Goal: Task Accomplishment & Management: Complete application form

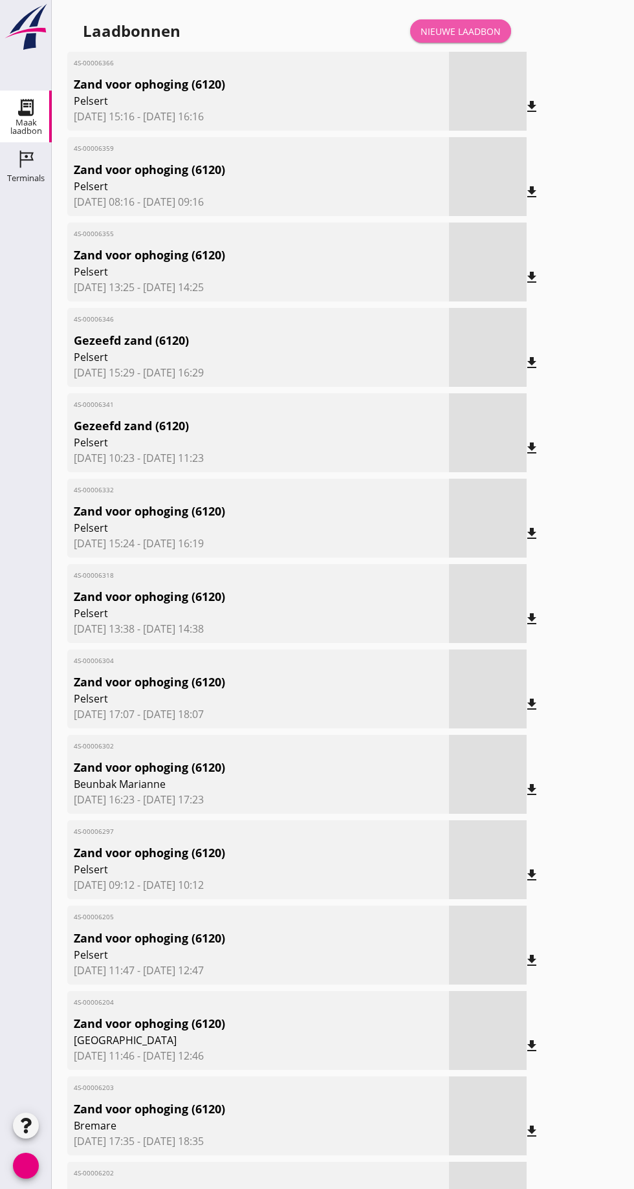
click at [474, 30] on font "Nieuwe laadbon" at bounding box center [461, 31] width 80 height 12
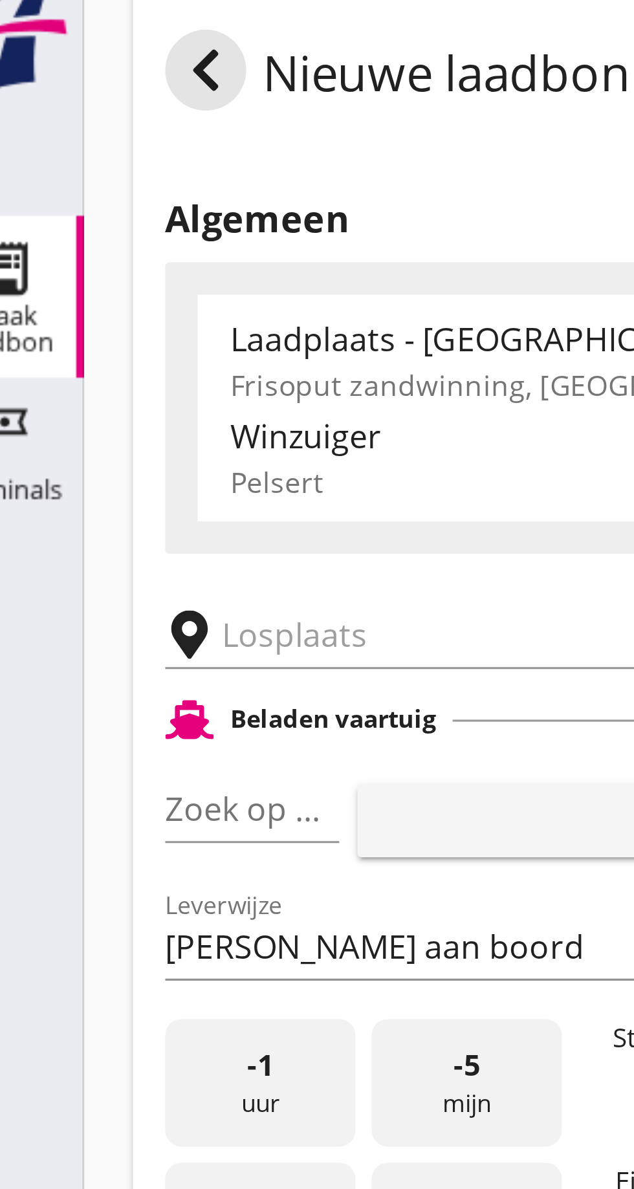
click at [121, 225] on input "text" at bounding box center [206, 224] width 221 height 21
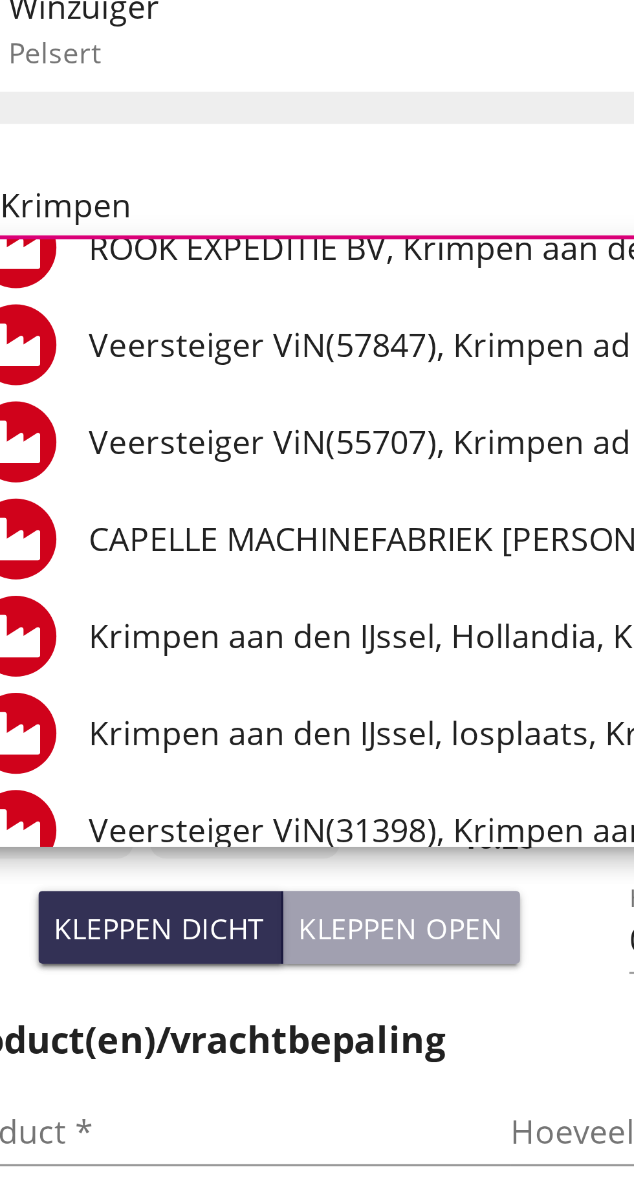
scroll to position [231, 0]
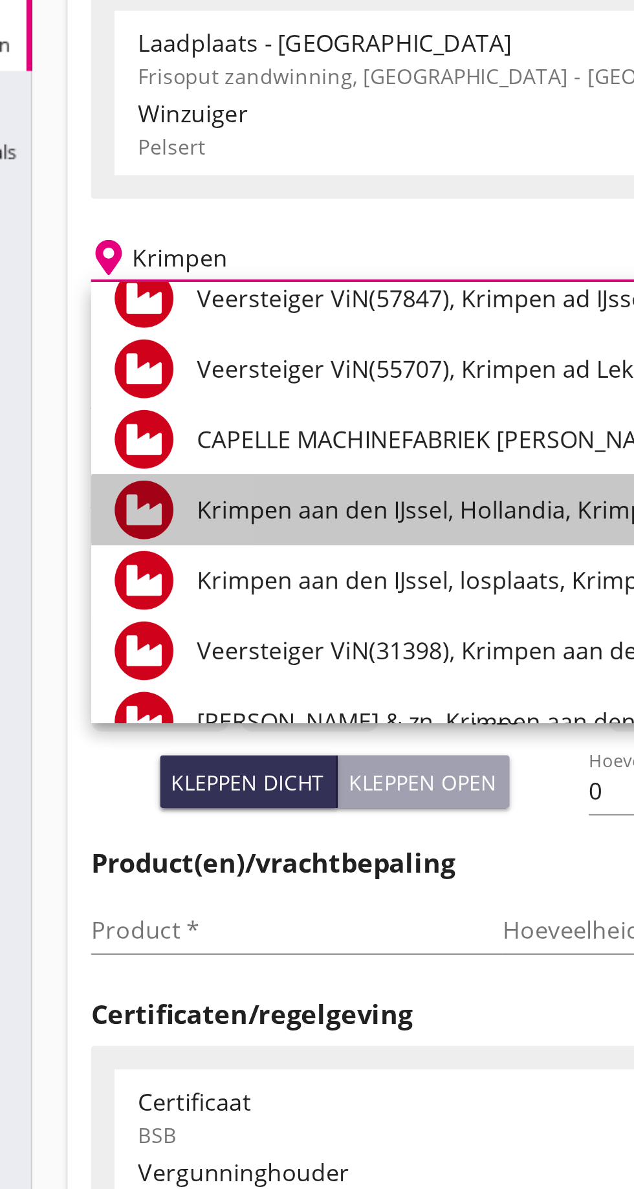
click at [227, 332] on font "Krimpen aan den IJssel, Hollandia, Krimpen aan den IJssel" at bounding box center [263, 336] width 278 height 14
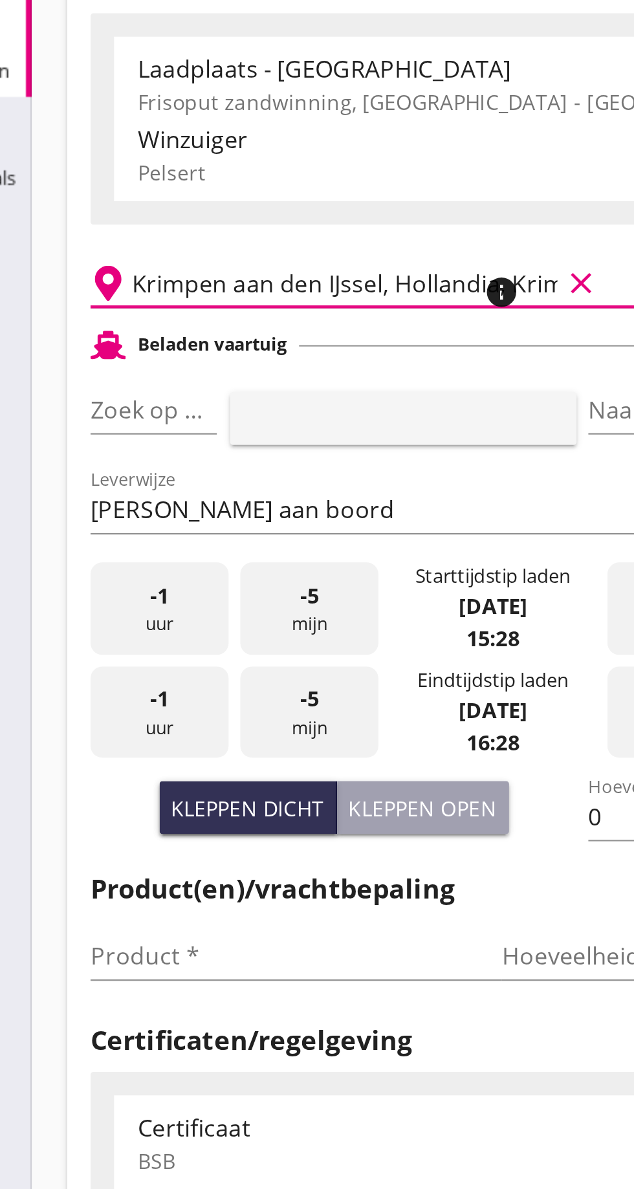
type input "Krimpen aan den IJssel, Hollandia, Krimpen aan den IJssel"
click at [113, 274] on font "pijl_drop_down" at bounding box center [125, 280] width 217 height 16
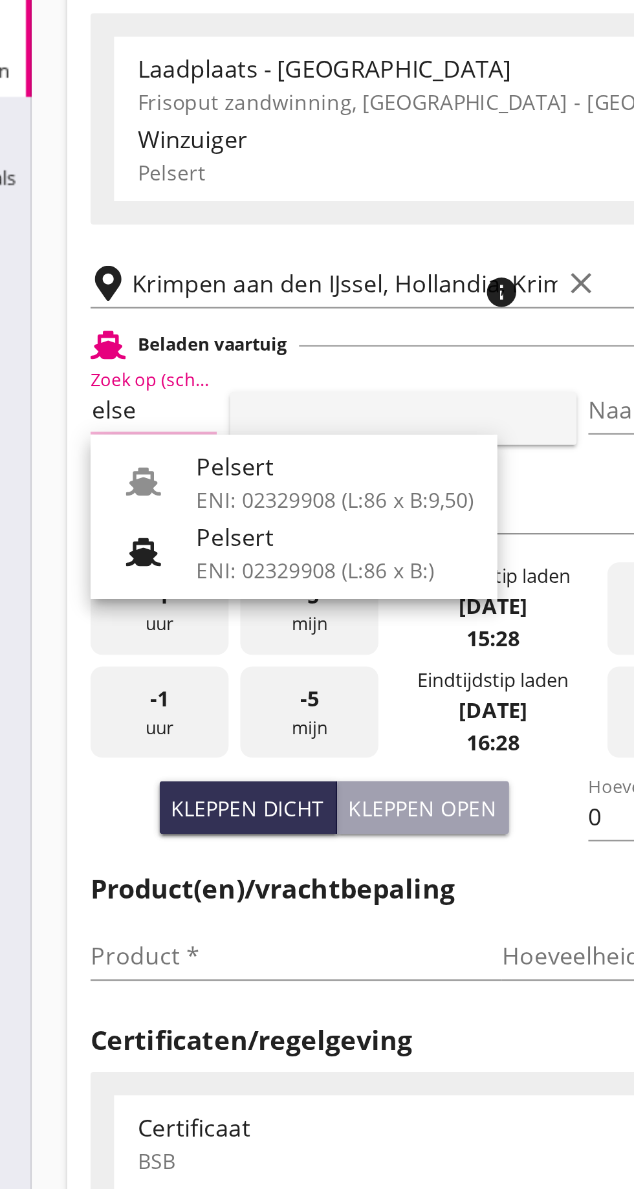
scroll to position [0, 10]
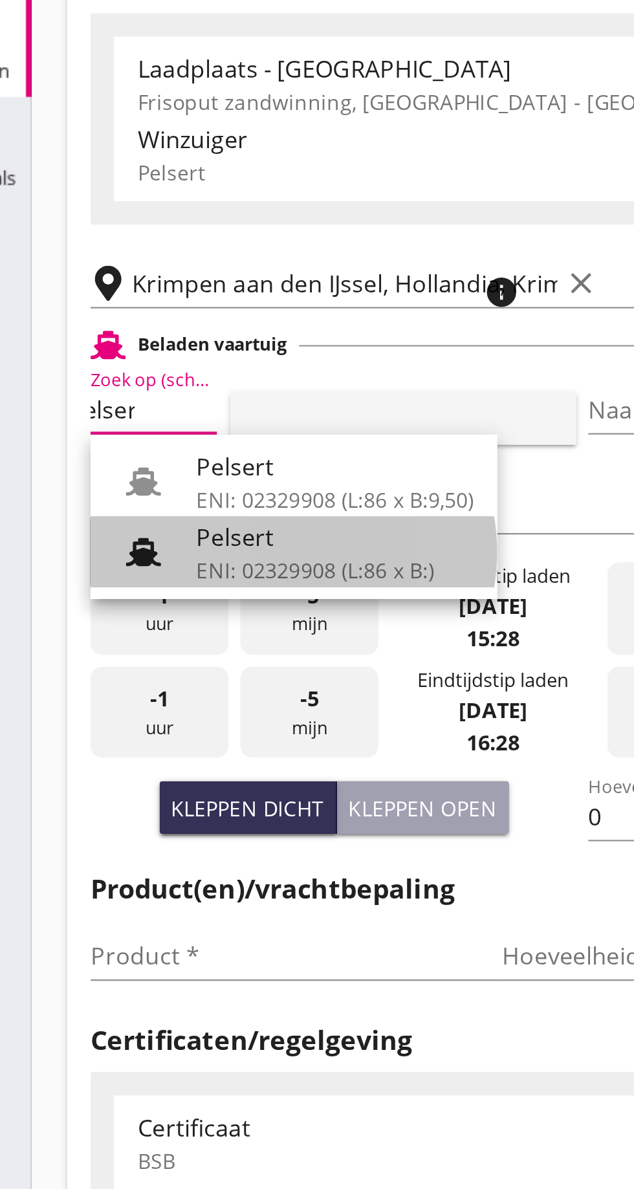
click at [171, 337] on div "Pelsert" at bounding box center [185, 337] width 122 height 16
type input "Pelsert"
type input "[PERSON_NAME]"
type input "1087"
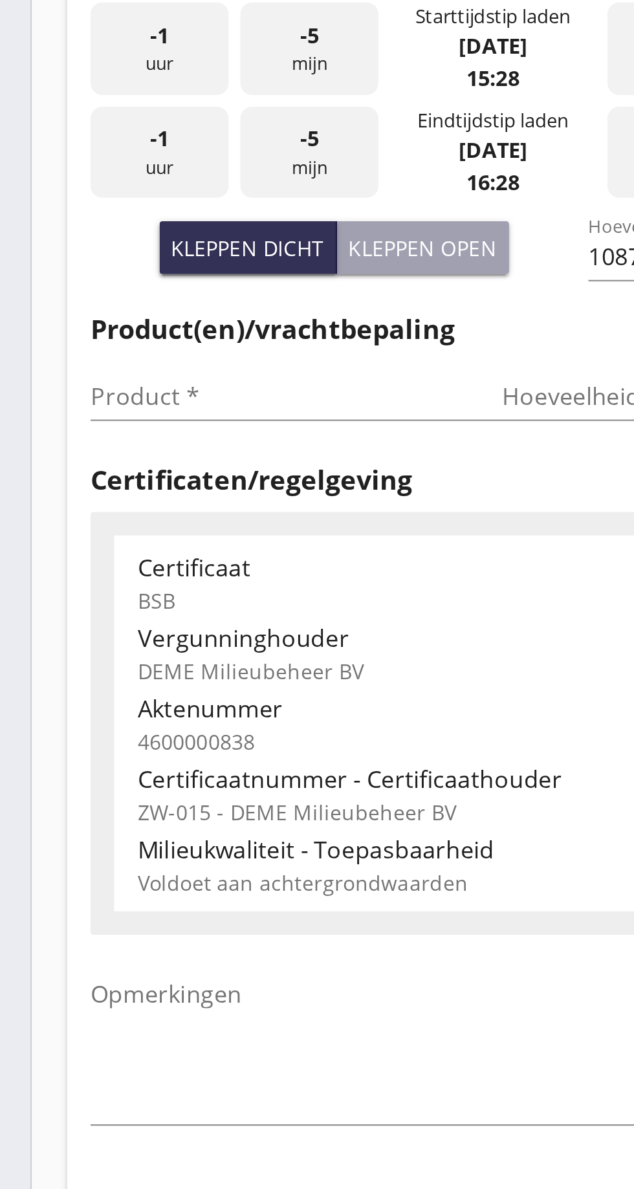
type input "Pelsert"
click at [96, 521] on input "Product *" at bounding box center [159, 521] width 163 height 21
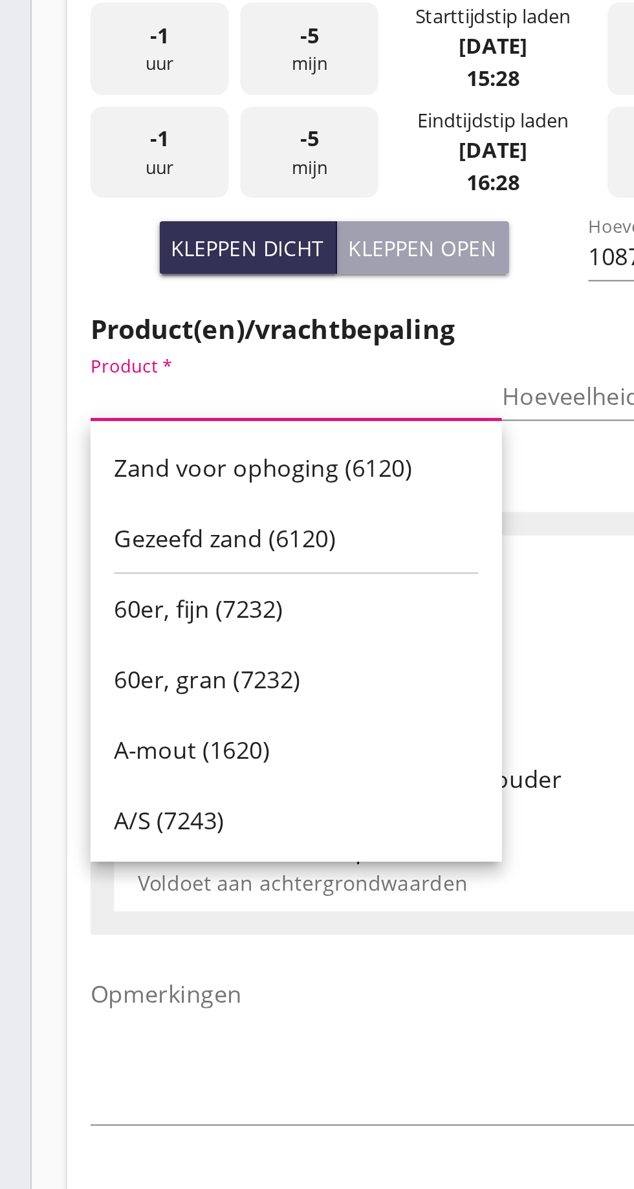
scroll to position [0, 0]
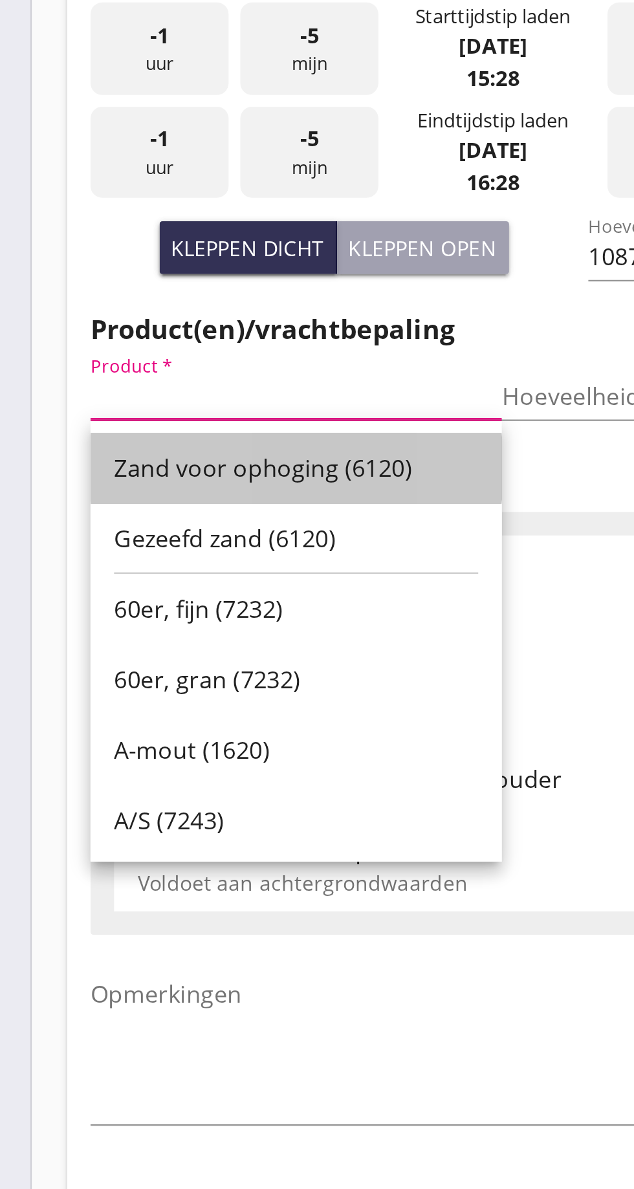
click at [177, 555] on font "Zand voor ophoging (6120)" at bounding box center [153, 553] width 131 height 14
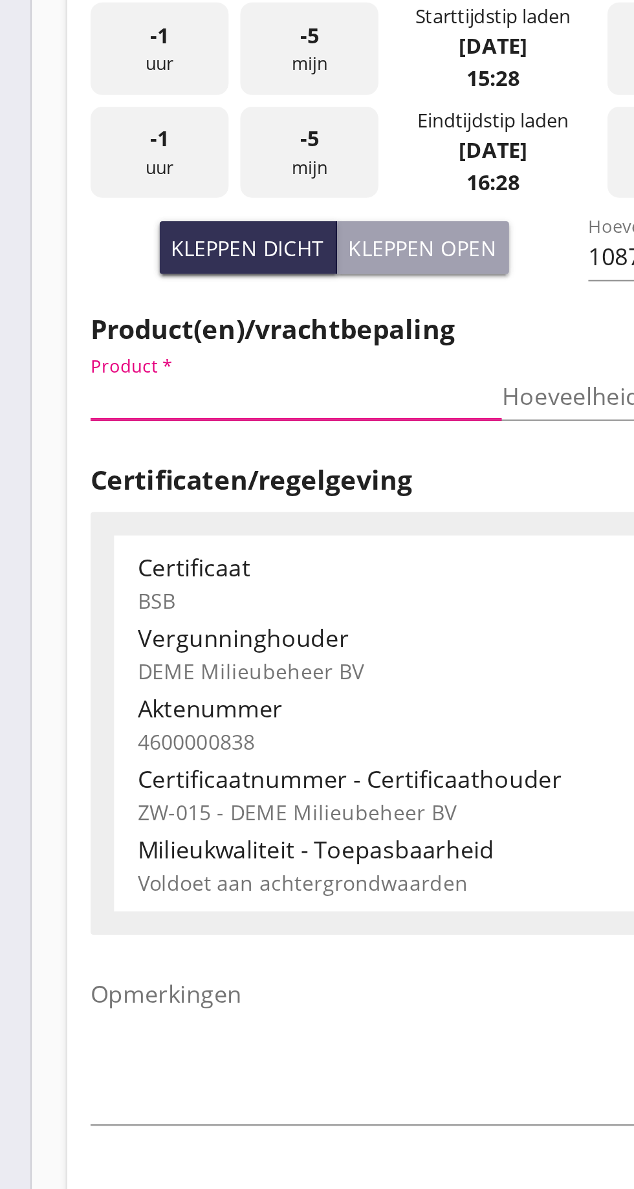
type input "Zand voor ophoging (6120)"
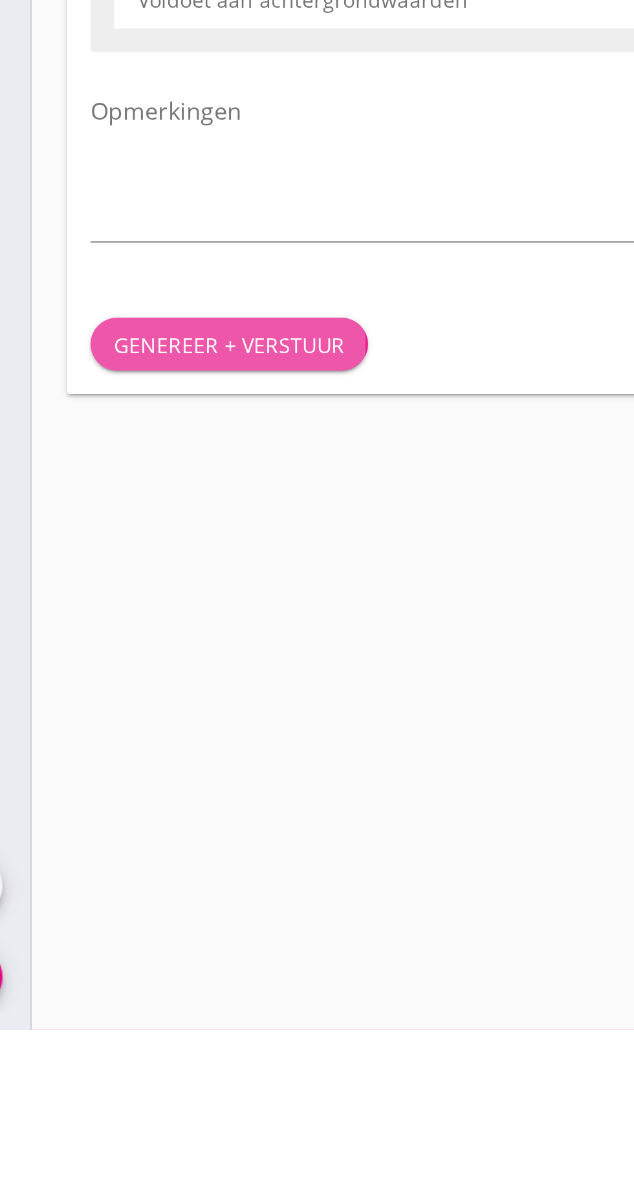
click at [144, 894] on button "Genereer + verstuur" at bounding box center [139, 887] width 122 height 23
